Goal: Task Accomplishment & Management: Manage account settings

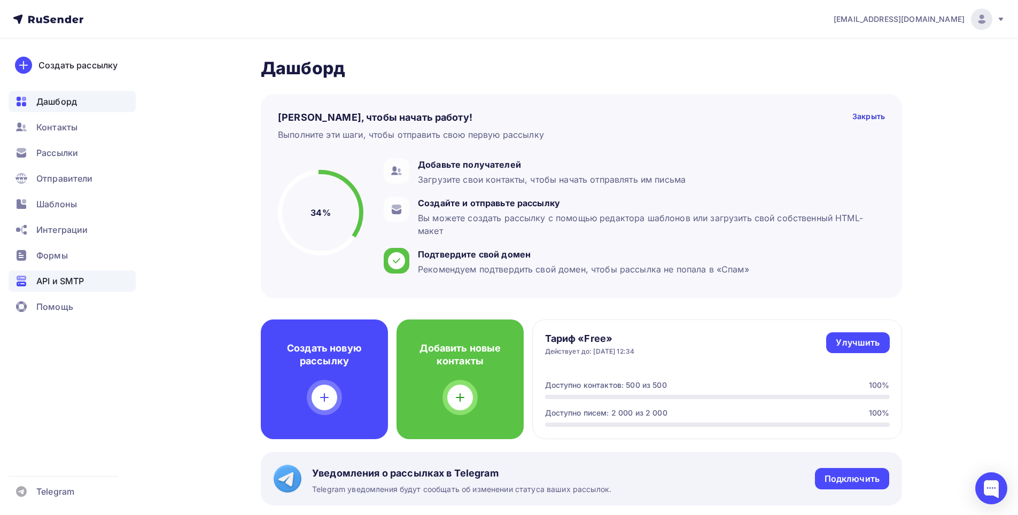
click at [53, 281] on span "API и SMTP" at bounding box center [60, 281] width 48 height 13
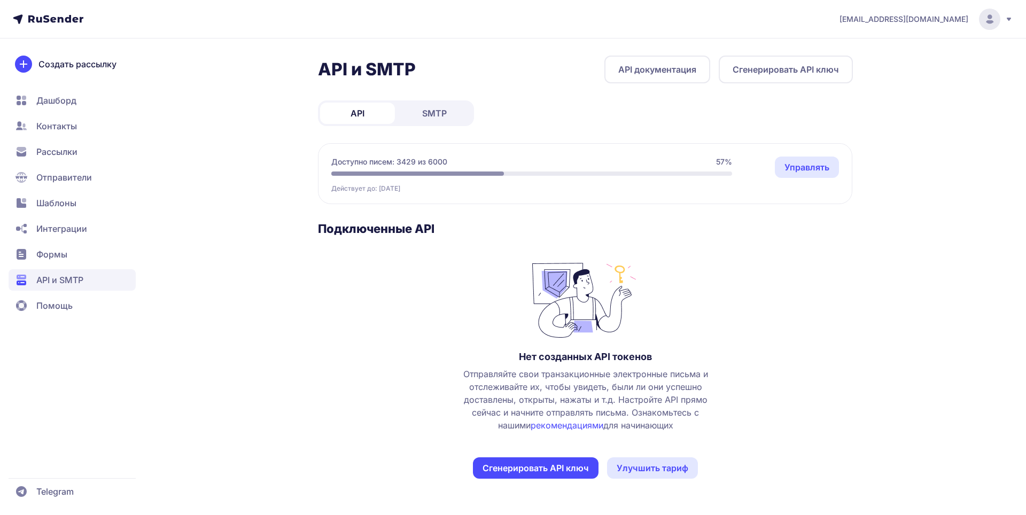
drag, startPoint x: 0, startPoint y: 0, endPoint x: 58, endPoint y: 284, distance: 290.0
click at [895, 233] on div "API и SMTP API документация Сгенерировать API ключ API SMTP Доступно писем: 342…" at bounding box center [512, 280] width 769 height 449
click at [991, 13] on circle at bounding box center [989, 19] width 21 height 21
click at [868, 55] on span "Аккаунт" at bounding box center [872, 52] width 34 height 13
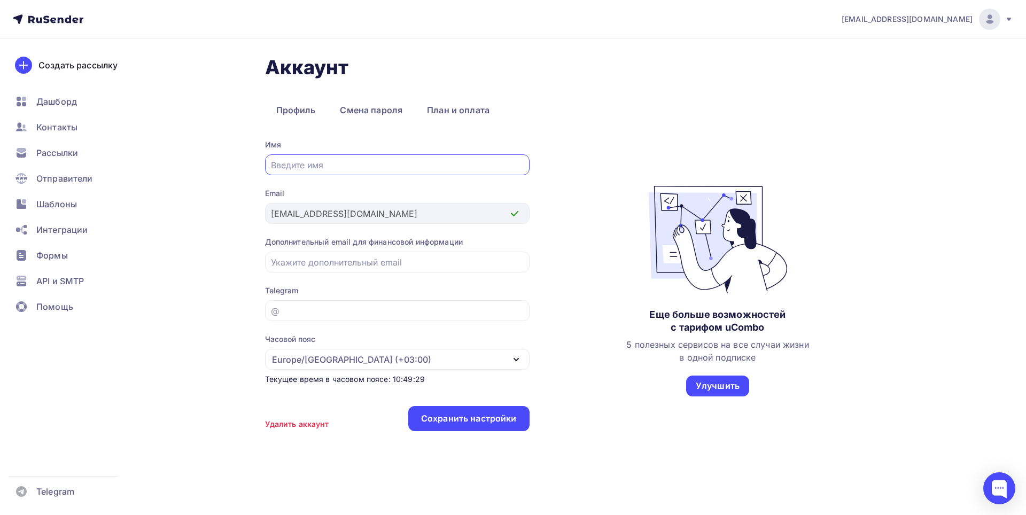
click at [954, 22] on span "[EMAIL_ADDRESS][DOMAIN_NAME]" at bounding box center [906, 19] width 131 height 11
click at [870, 67] on span "[DEMOGRAPHIC_DATA]" at bounding box center [901, 68] width 98 height 13
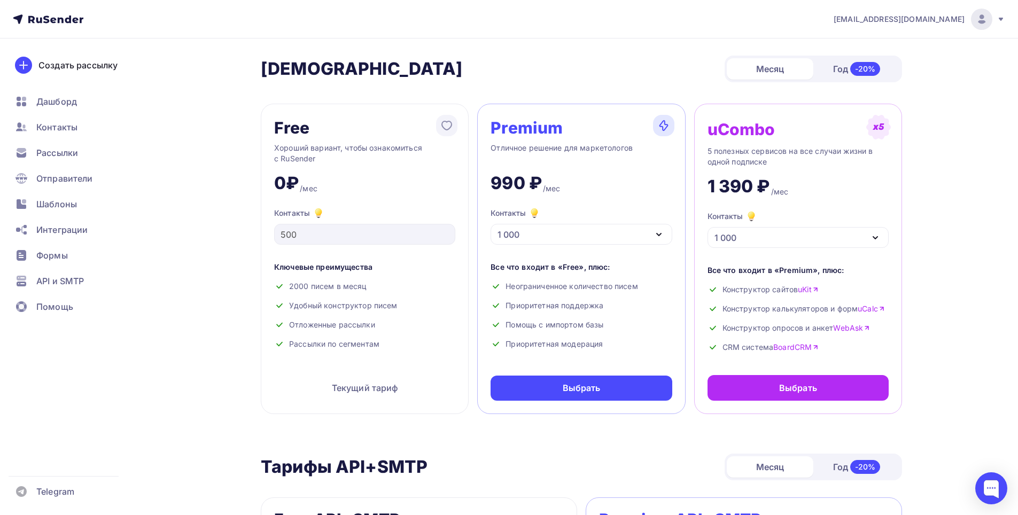
click at [979, 16] on img at bounding box center [981, 19] width 13 height 13
click at [54, 286] on span "API и SMTP" at bounding box center [60, 281] width 48 height 13
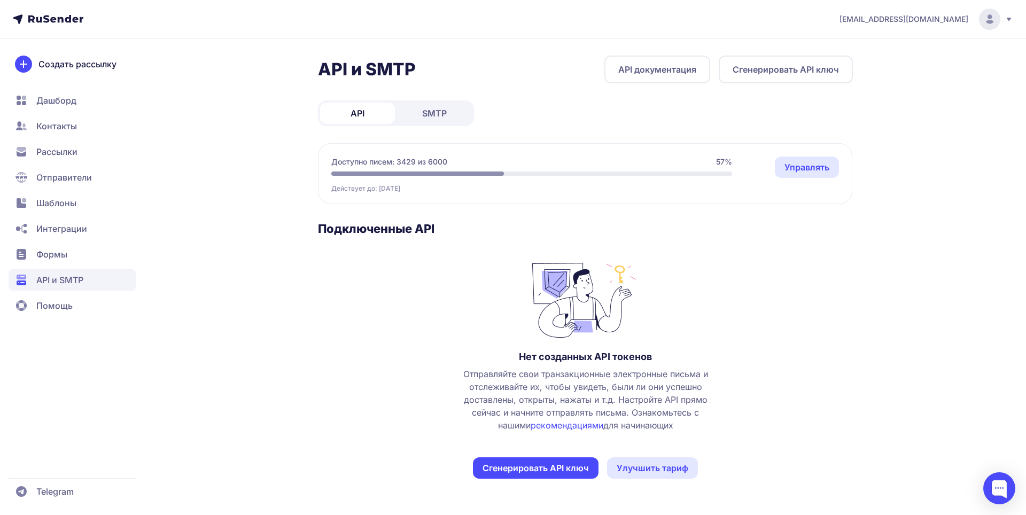
click at [441, 118] on span "SMTP" at bounding box center [434, 113] width 25 height 13
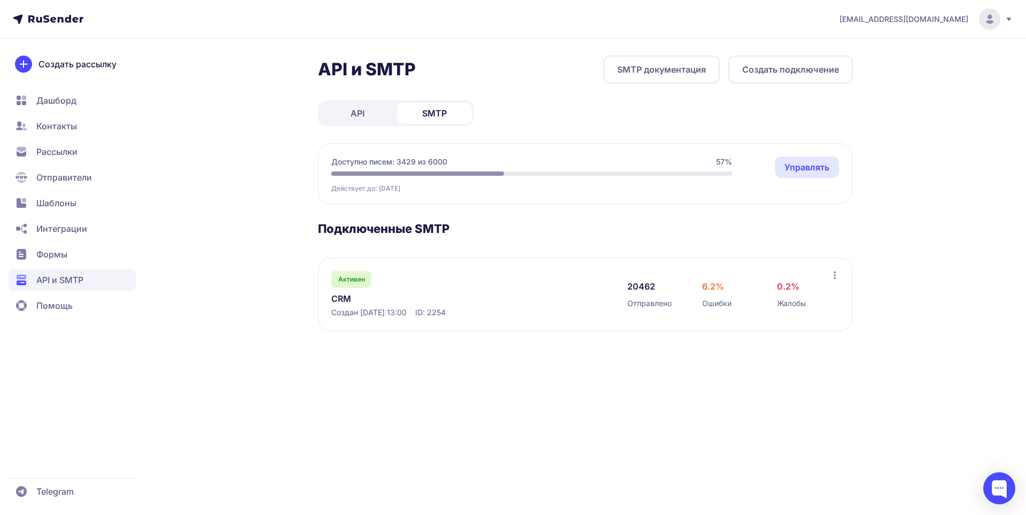
click at [349, 281] on span "Активен" at bounding box center [351, 279] width 27 height 9
click at [345, 294] on link "CRM" at bounding box center [440, 298] width 219 height 13
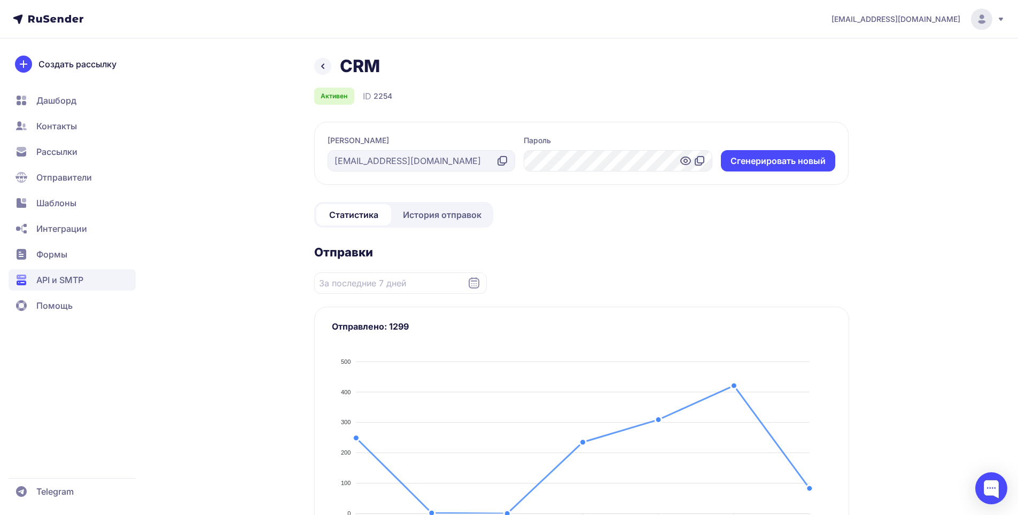
click at [683, 156] on icon at bounding box center [685, 160] width 13 height 13
click at [986, 17] on circle at bounding box center [981, 19] width 21 height 21
click at [860, 51] on span "Аккаунт" at bounding box center [864, 52] width 34 height 13
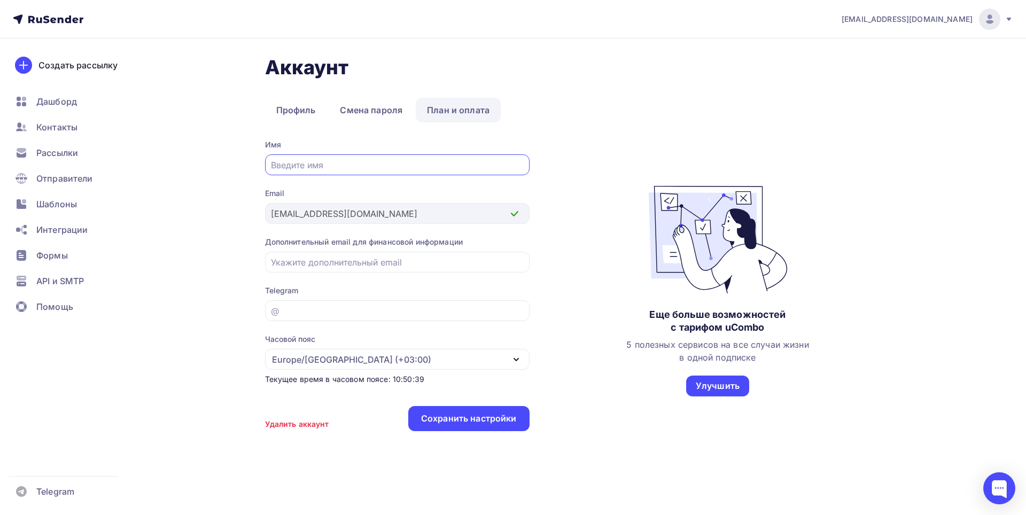
click at [451, 115] on link "План и оплата" at bounding box center [458, 110] width 85 height 25
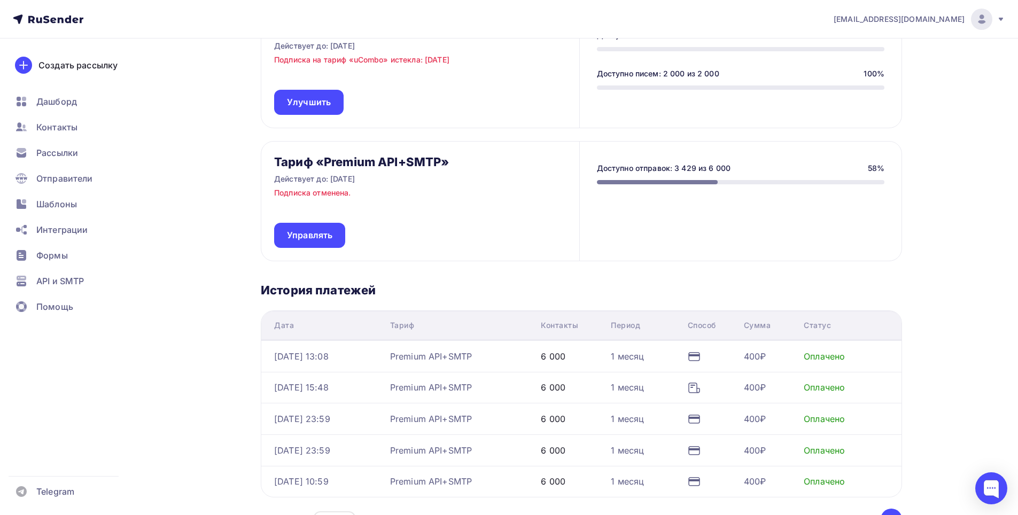
scroll to position [160, 0]
